Goal: Information Seeking & Learning: Check status

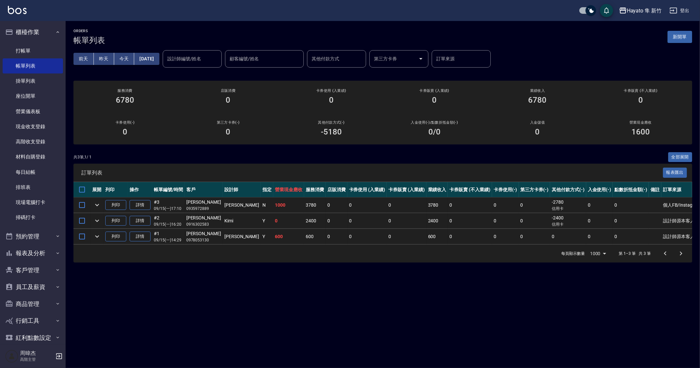
drag, startPoint x: 604, startPoint y: 304, endPoint x: 658, endPoint y: 222, distance: 98.3
click at [604, 304] on div "ORDERS 帳單列表 新開單 [DATE] [DATE] [DATE] [DATE] 設計師編號/姓名 設計師編號/姓名 顧客編號/姓名 顧客編號/姓名 其…" at bounding box center [350, 184] width 700 height 368
click at [27, 31] on button "櫃檯作業" at bounding box center [33, 32] width 60 height 17
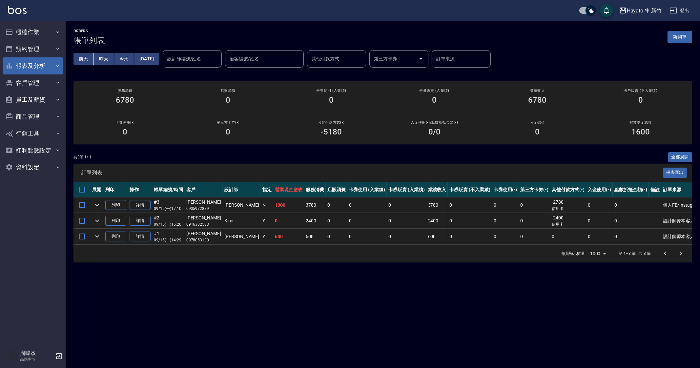
click at [40, 68] on button "報表及分析" at bounding box center [33, 65] width 60 height 17
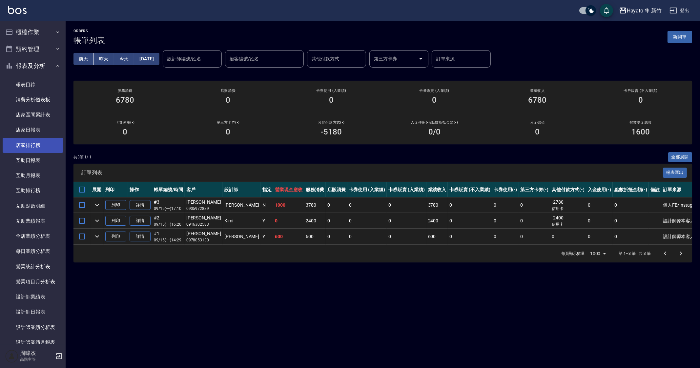
click at [42, 144] on link "店家排行榜" at bounding box center [33, 145] width 60 height 15
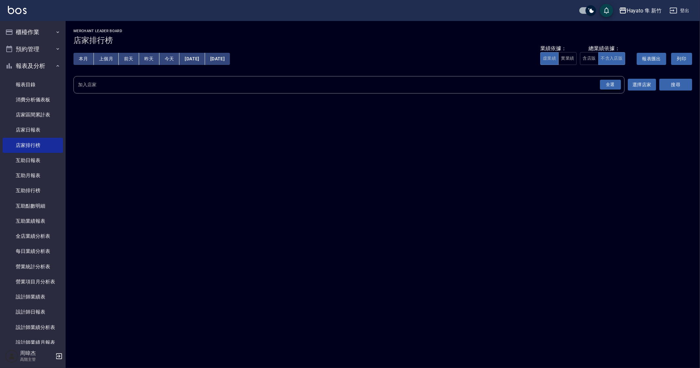
click at [612, 85] on div "全選" at bounding box center [610, 85] width 21 height 10
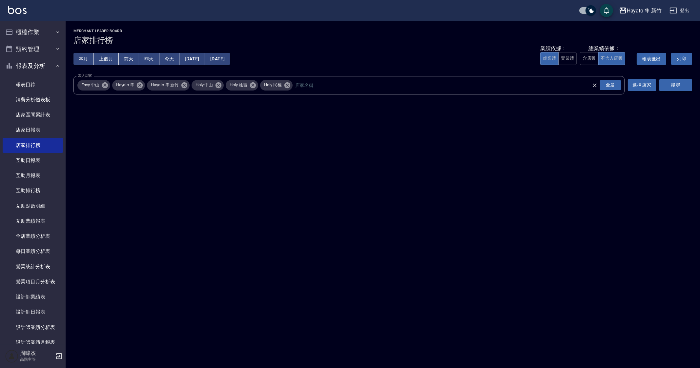
click at [674, 85] on button "搜尋" at bounding box center [675, 85] width 33 height 12
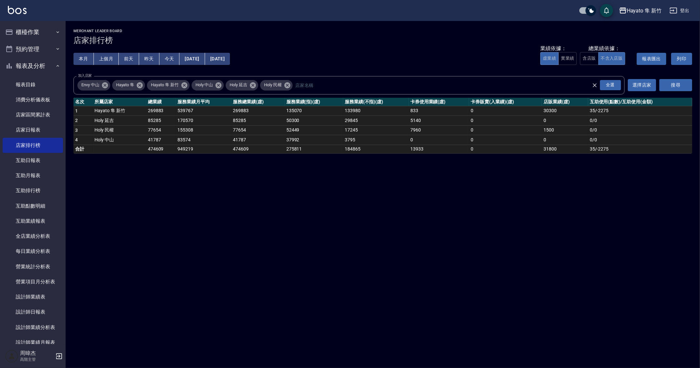
click at [674, 85] on button "搜尋" at bounding box center [675, 85] width 33 height 12
click at [241, 202] on div "Hayato 隼 新竹 [DATE] - [DATE] 店家排行榜 列印時間： [DATE][PHONE_NUMBER]:52 Merchant Leader…" at bounding box center [350, 184] width 700 height 368
click at [255, 200] on div "Hayato 隼 新竹 [DATE] - [DATE] 店家排行榜 列印時間： [DATE][PHONE_NUMBER]:52 Merchant Leader…" at bounding box center [350, 184] width 700 height 368
